Goal: Check status: Check status

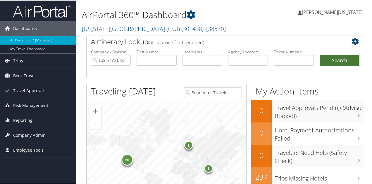
click at [343, 59] on button "Search" at bounding box center [339, 60] width 40 height 12
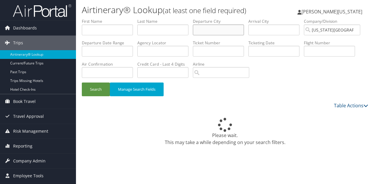
click at [226, 27] on input "text" at bounding box center [218, 30] width 51 height 11
type input "san jose"
type input "lansing"
click at [82, 83] on button "Search" at bounding box center [96, 90] width 28 height 14
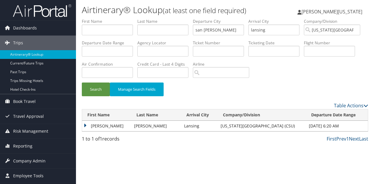
click at [85, 125] on td "DANIEL ALBERTO" at bounding box center [106, 126] width 49 height 11
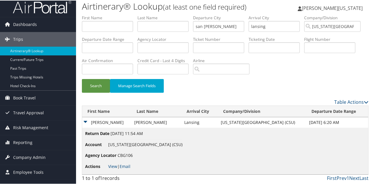
scroll to position [25, 0]
click at [112, 165] on link "View" at bounding box center [112, 166] width 9 height 6
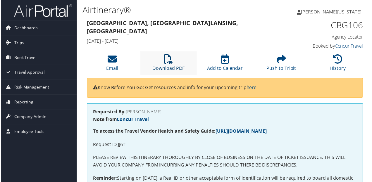
click at [169, 59] on icon at bounding box center [168, 59] width 9 height 9
